Goal: Use online tool/utility: Utilize a website feature to perform a specific function

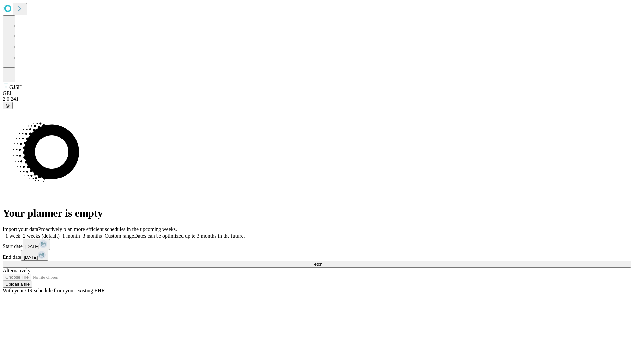
click at [322, 262] on span "Fetch" at bounding box center [316, 264] width 11 height 5
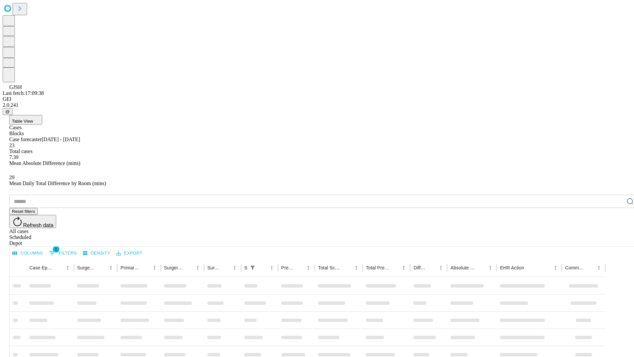
click at [33, 119] on span "Table View" at bounding box center [22, 121] width 21 height 5
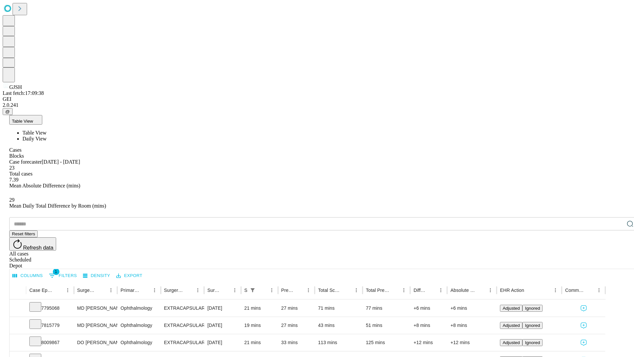
click at [47, 136] on span "Daily View" at bounding box center [34, 139] width 24 height 6
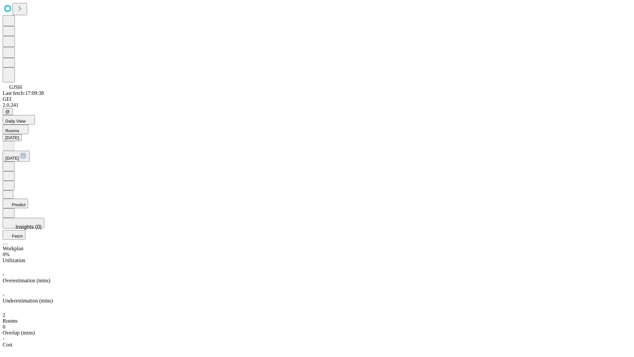
click at [28, 198] on button "Predict" at bounding box center [15, 203] width 25 height 10
